Goal: Task Accomplishment & Management: Use online tool/utility

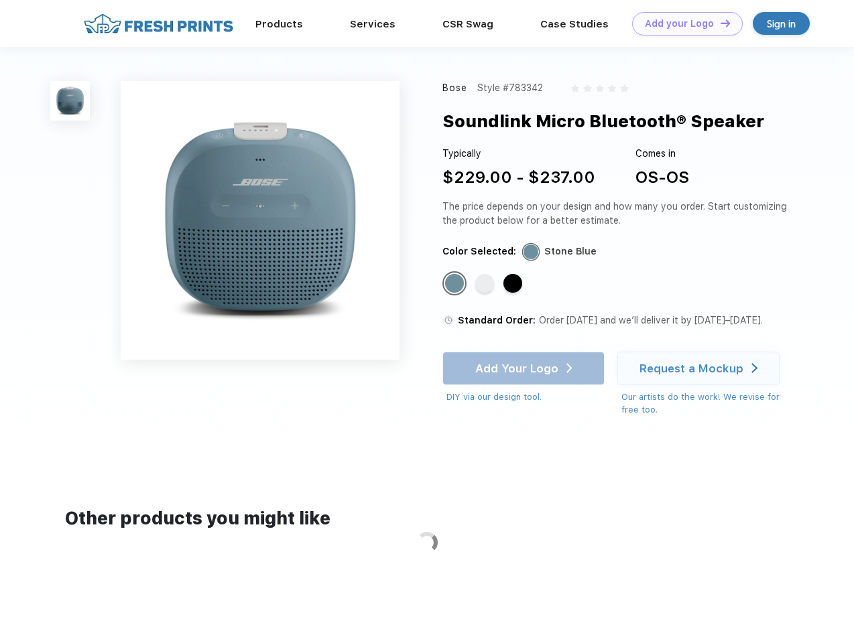
click at [682, 23] on link "Add your Logo Design Tool" at bounding box center [687, 23] width 111 height 23
click at [0, 0] on div "Design Tool" at bounding box center [0, 0] width 0 height 0
click at [719, 23] on link "Add your Logo Design Tool" at bounding box center [687, 23] width 111 height 23
click at [70, 101] on img at bounding box center [70, 101] width 40 height 40
click at [456, 284] on div "Standard Color" at bounding box center [454, 283] width 19 height 19
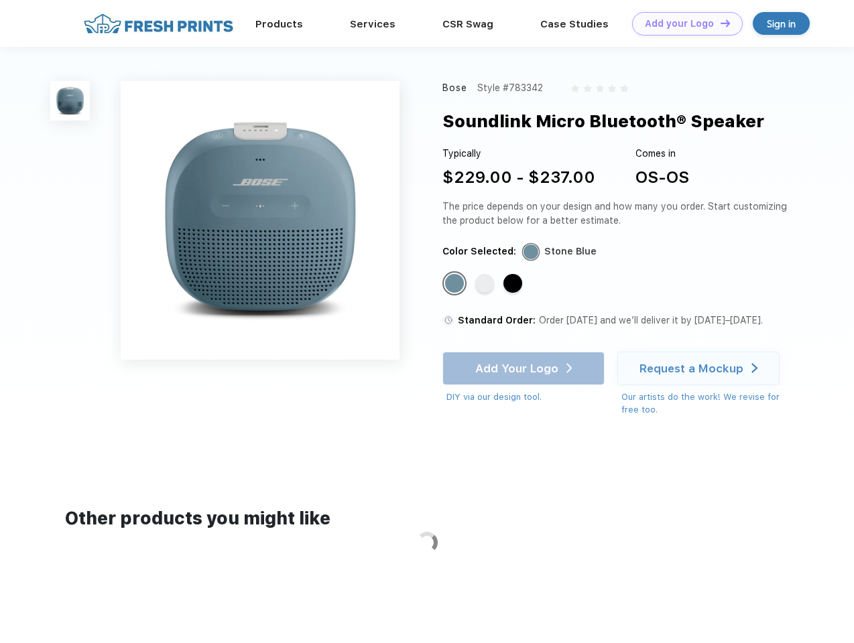
click at [486, 284] on div "Standard Color" at bounding box center [484, 283] width 19 height 19
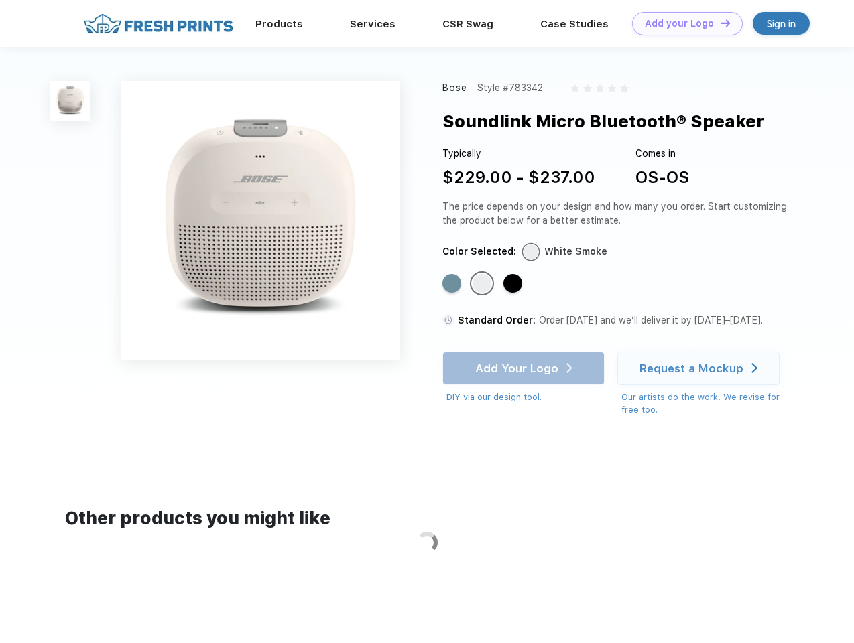
click at [514, 284] on div "Standard Color" at bounding box center [512, 283] width 19 height 19
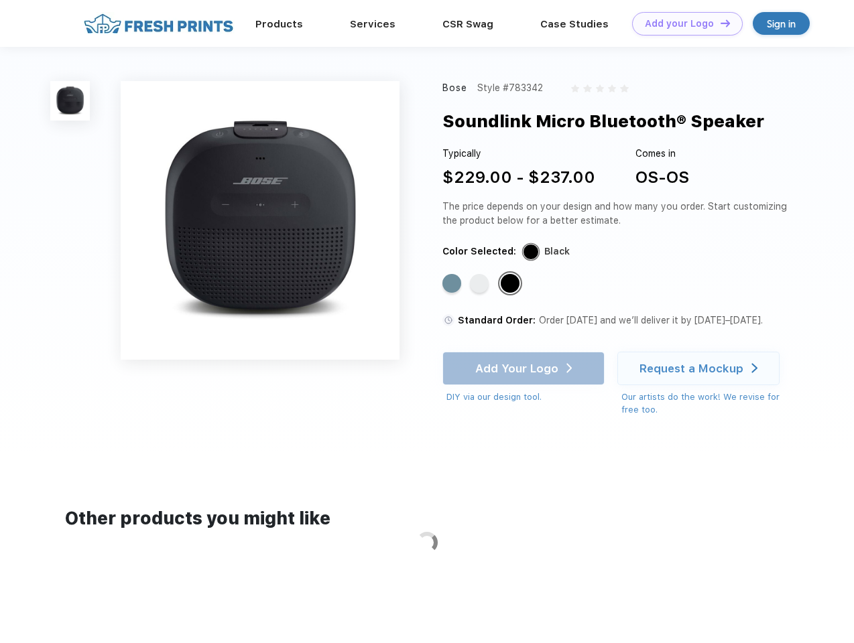
click at [525, 369] on div "Add Your Logo DIY via our design tool. Ah shoot! This product isn't up in our d…" at bounding box center [523, 378] width 162 height 52
click at [700, 369] on div "Request a Mockup" at bounding box center [691, 368] width 104 height 13
